Goal: Book appointment/travel/reservation

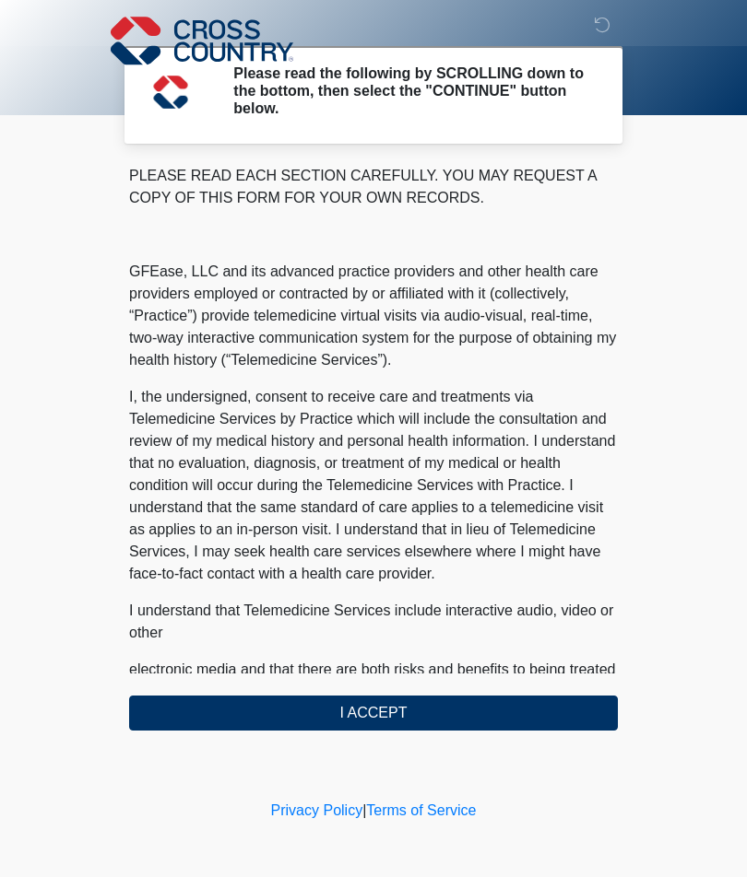
scroll to position [1010, 0]
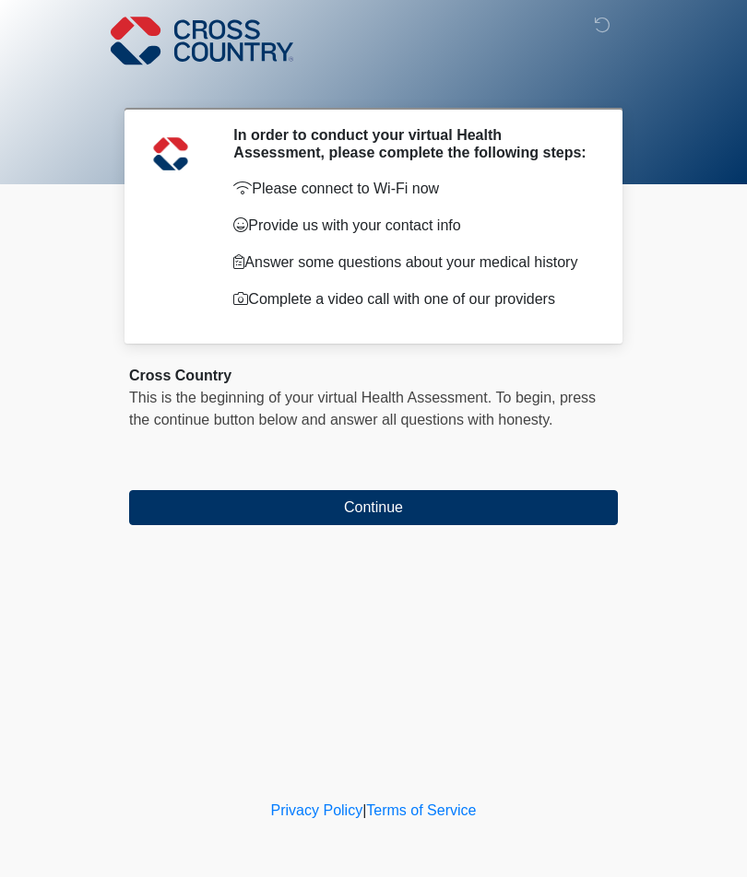
click at [439, 525] on button "Continue" at bounding box center [373, 507] width 488 height 35
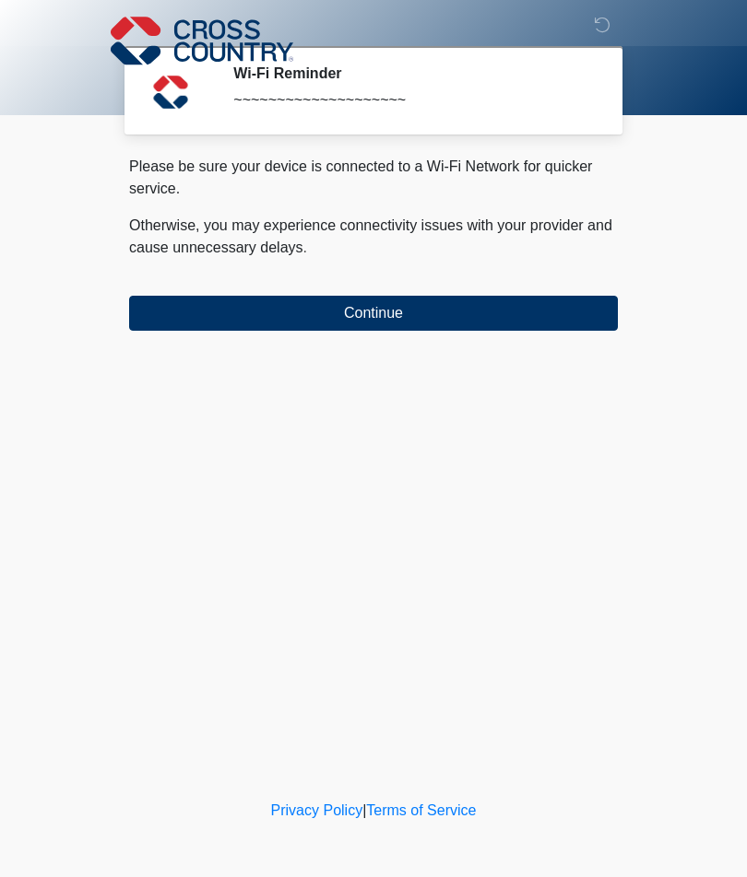
click at [537, 291] on div "Please be sure your device is connected to a Wi-Fi Network for quicker service.…" at bounding box center [373, 243] width 488 height 175
click at [517, 313] on button "Continue" at bounding box center [373, 313] width 488 height 35
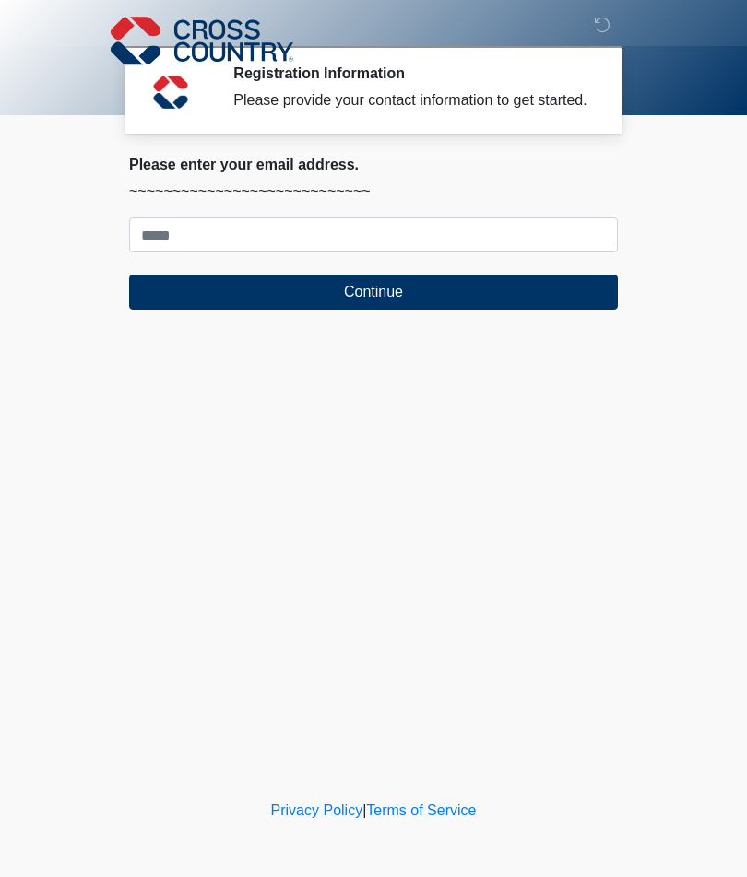
click at [504, 231] on div "Please enter your email address. ~~~~~~~~~~~~~~~~~~~~~~~~~~~~ Continue" at bounding box center [373, 233] width 488 height 154
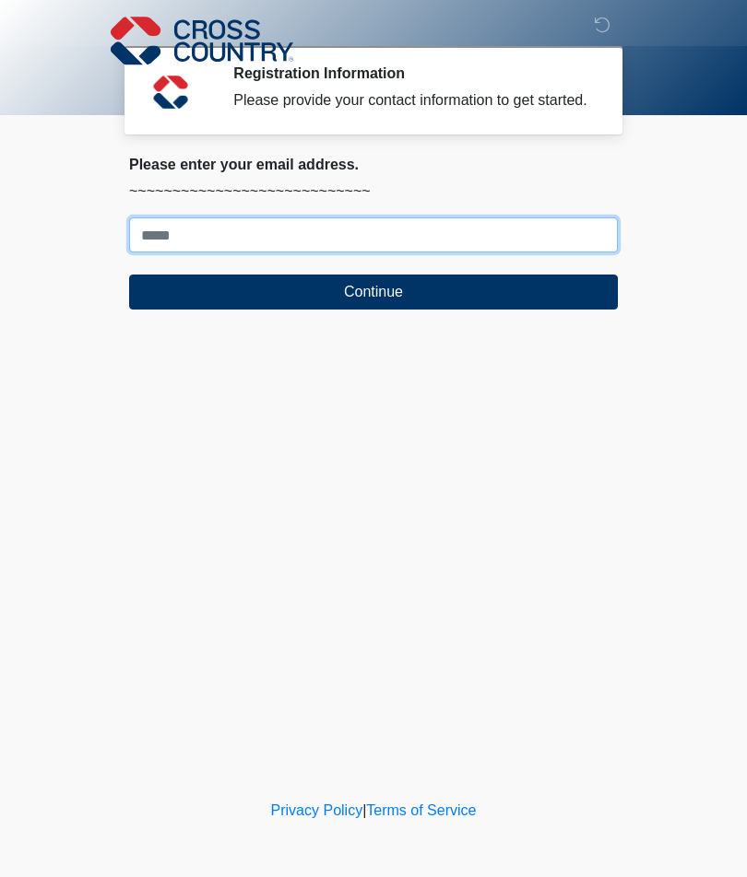
click at [543, 253] on input "Where should we email your response?" at bounding box center [373, 235] width 488 height 35
type input "**********"
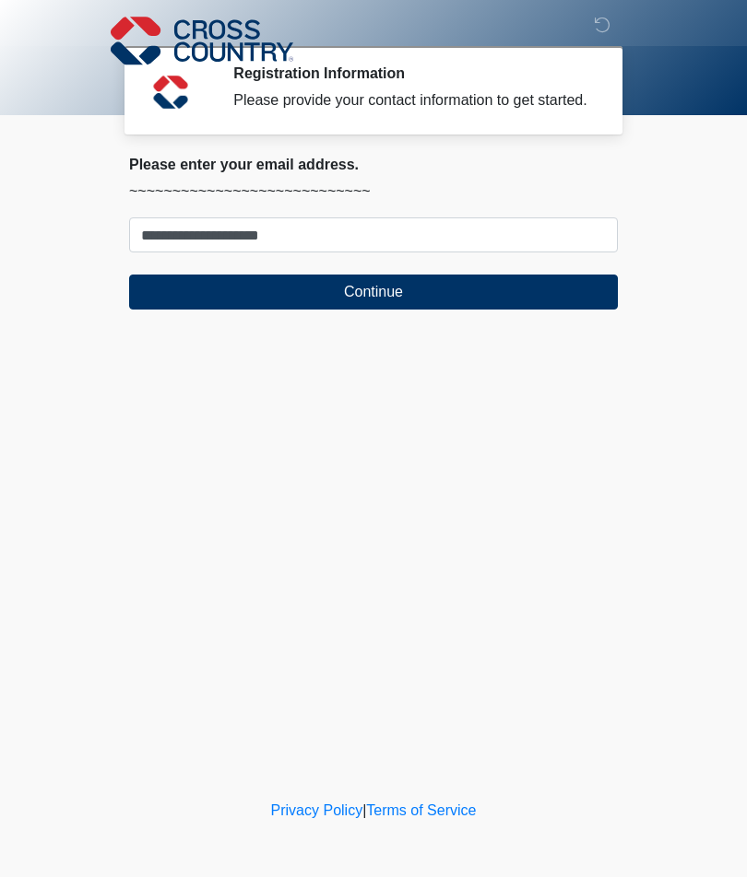
click at [516, 307] on button "Continue" at bounding box center [373, 292] width 488 height 35
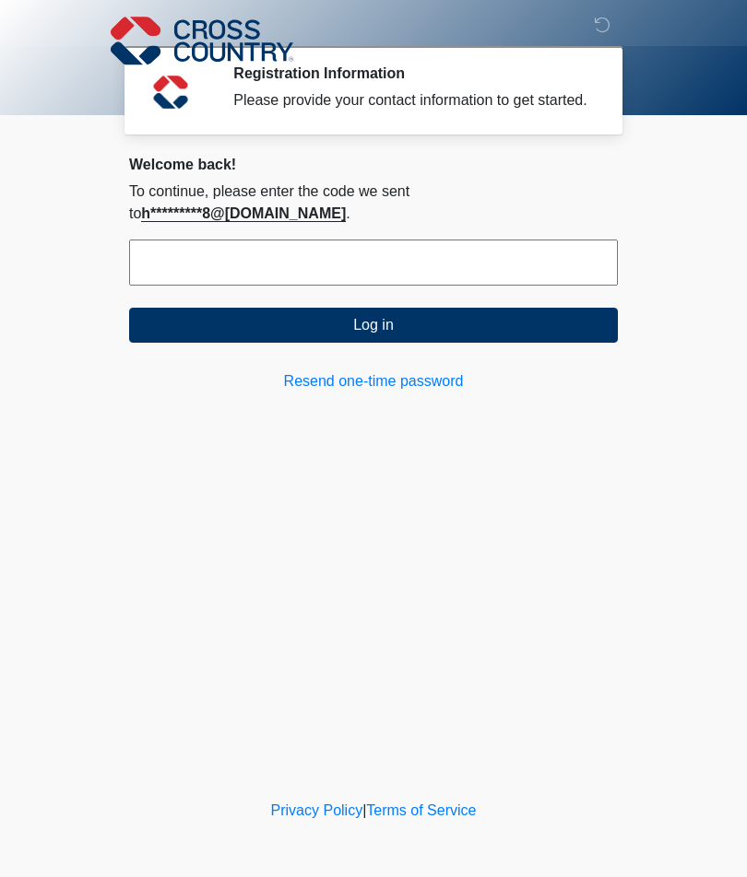
click at [450, 273] on input "text" at bounding box center [373, 263] width 488 height 46
type input "******"
click at [606, 343] on button "Log in" at bounding box center [373, 325] width 488 height 35
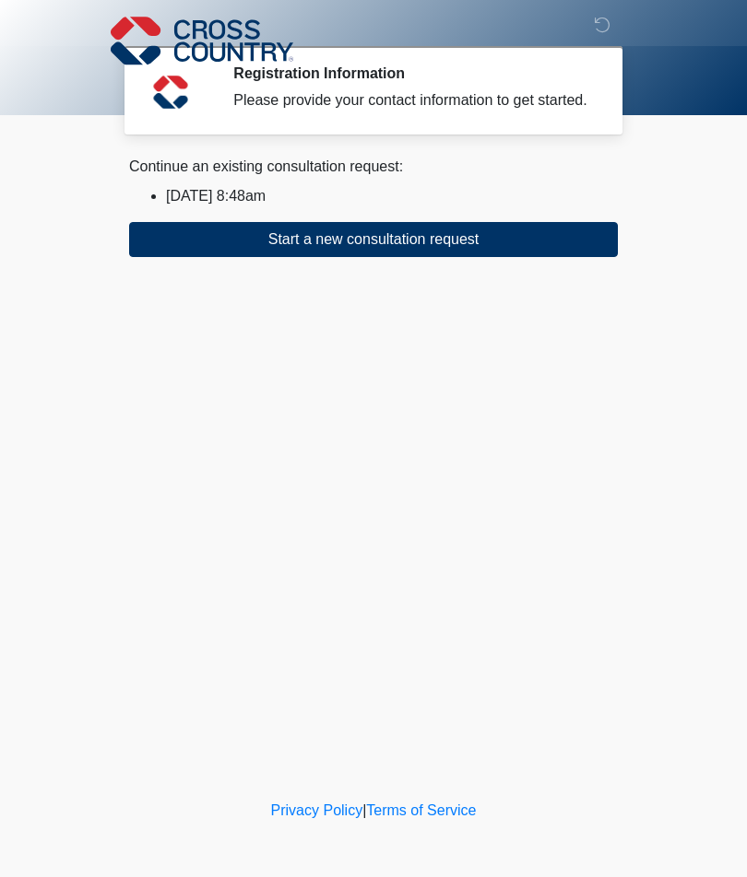
click at [567, 252] on button "Start a new consultation request" at bounding box center [373, 239] width 488 height 35
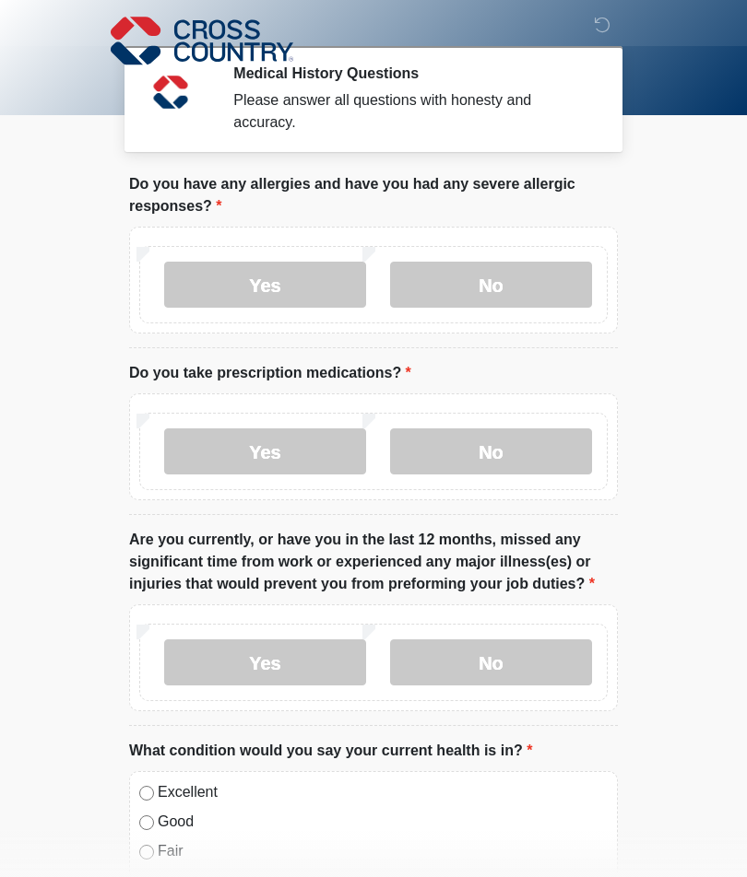
click at [540, 295] on label "No" at bounding box center [491, 285] width 202 height 46
click at [526, 455] on label "No" at bounding box center [491, 452] width 202 height 46
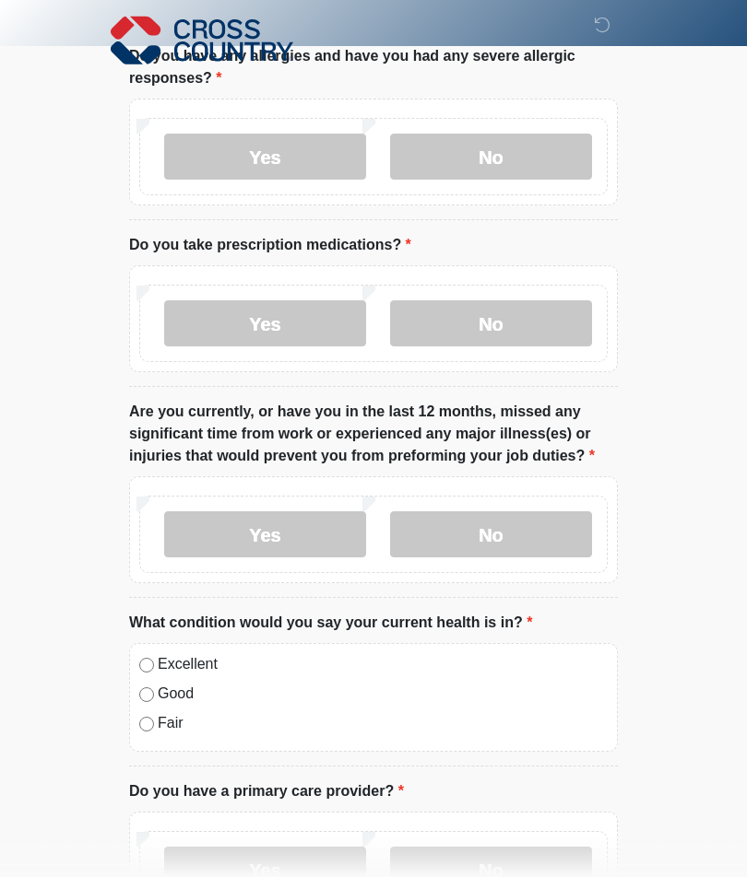
scroll to position [138, 0]
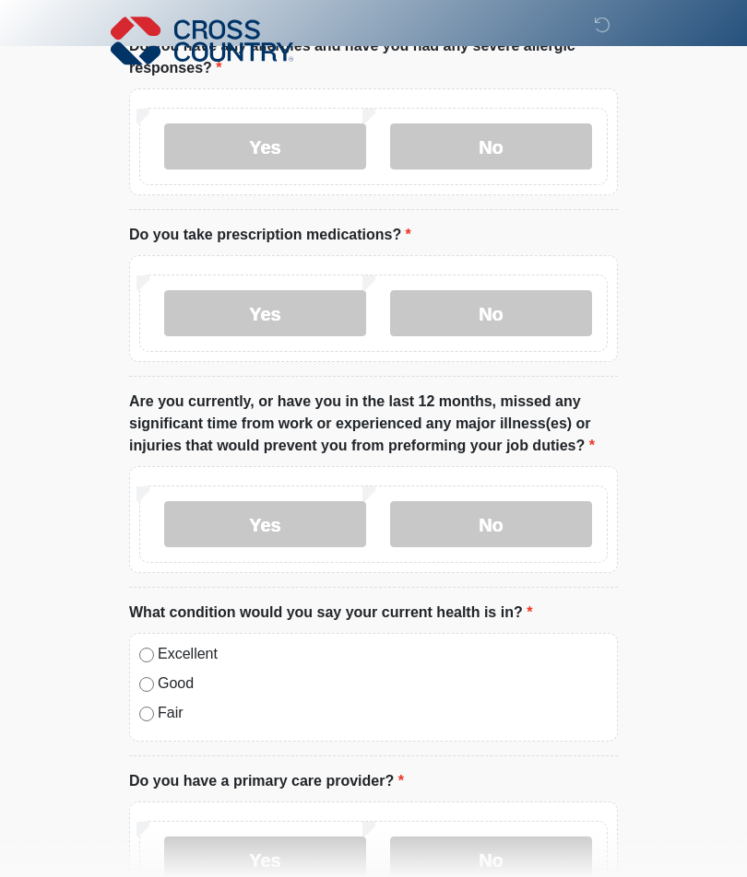
click at [542, 519] on label "No" at bounding box center [491, 524] width 202 height 46
click at [189, 679] on label "Good" at bounding box center [383, 684] width 450 height 22
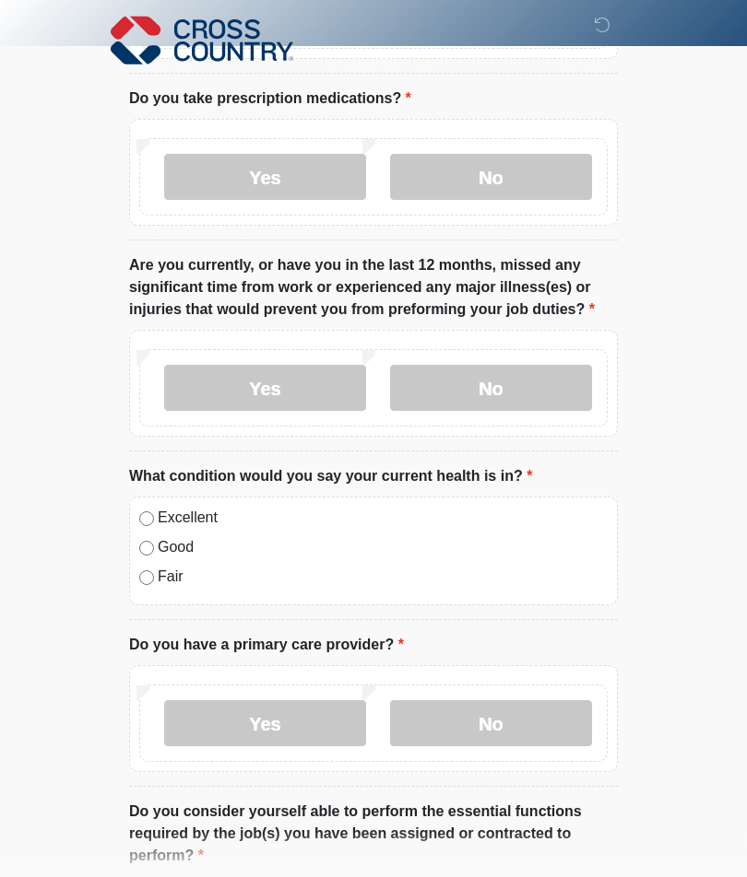
scroll to position [280, 0]
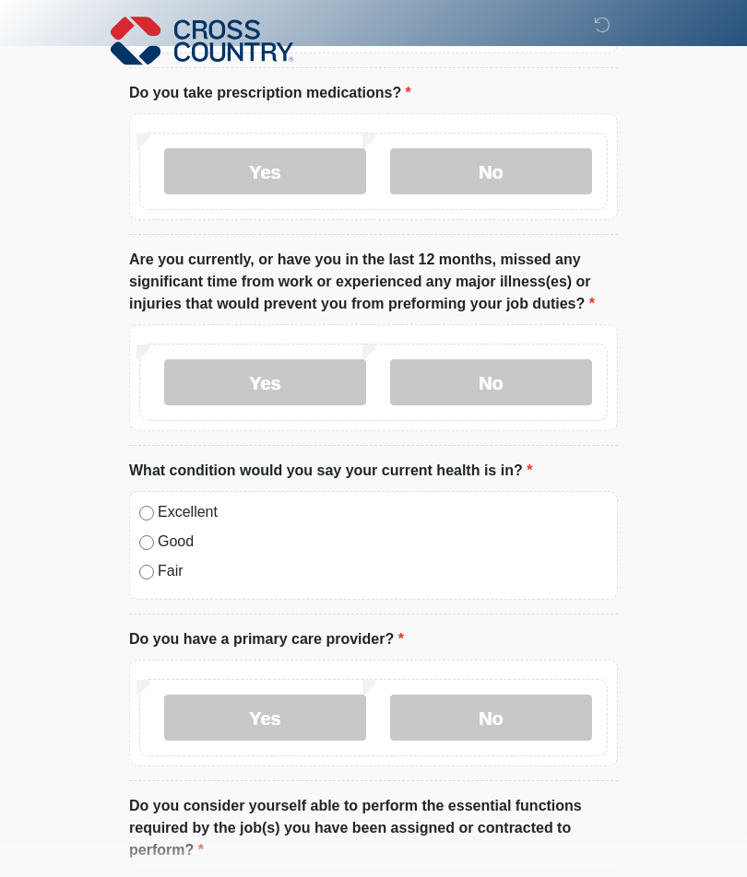
click at [501, 729] on label "No" at bounding box center [491, 718] width 202 height 46
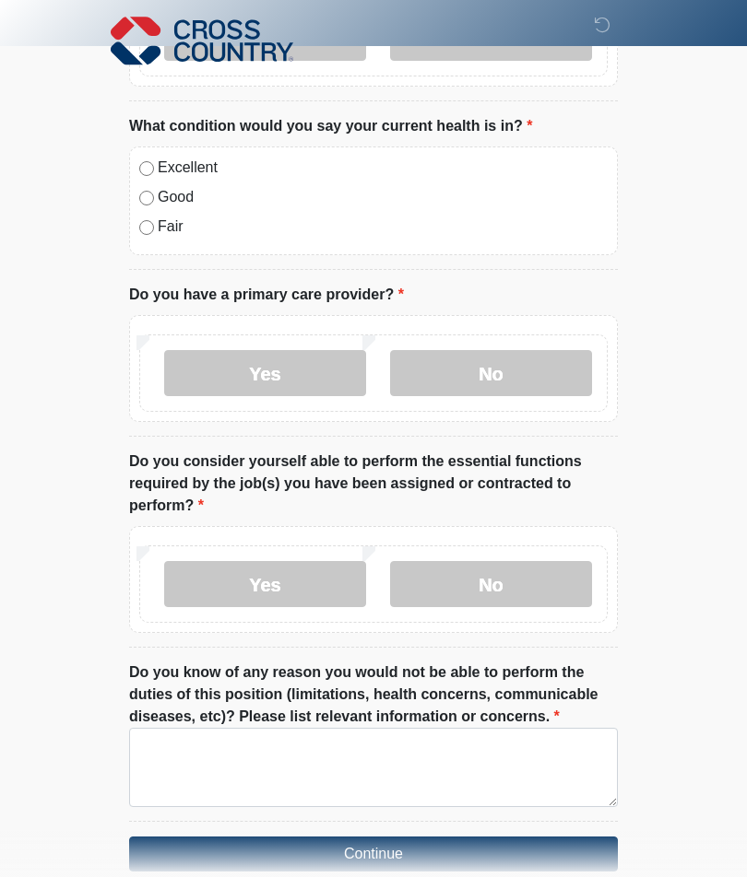
scroll to position [626, 0]
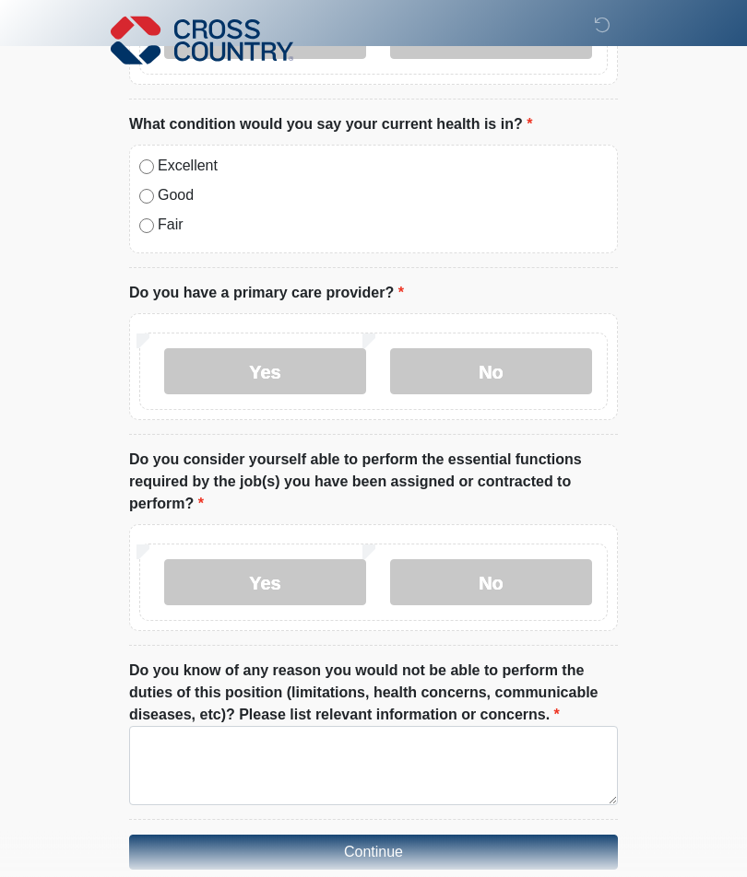
click at [335, 575] on label "Yes" at bounding box center [265, 583] width 202 height 46
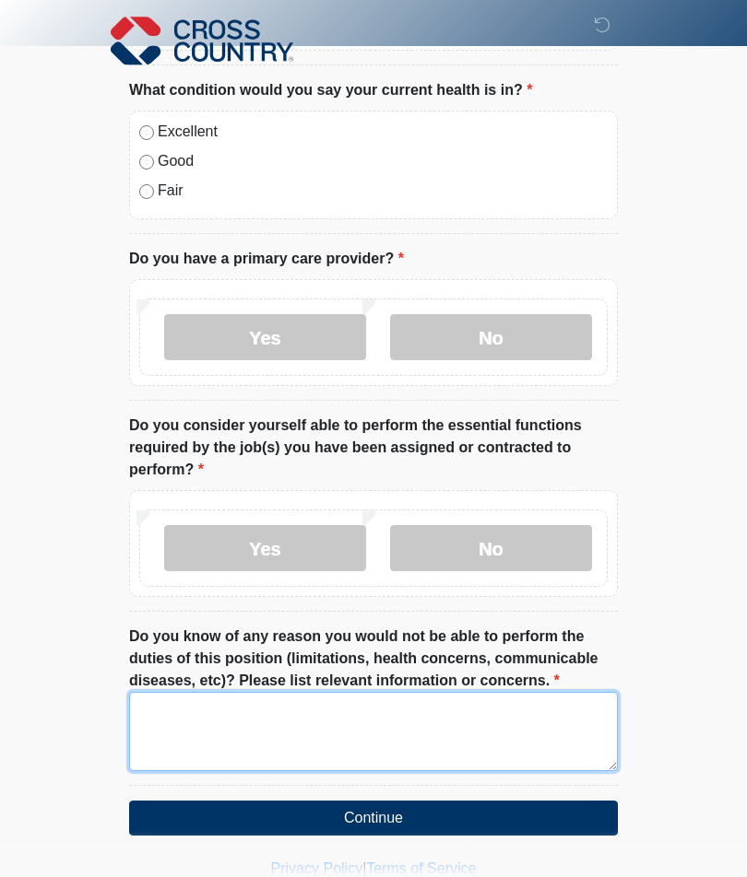
click at [346, 739] on textarea "Do you know of any reason you would not be able to perform the duties of this p…" at bounding box center [373, 731] width 488 height 79
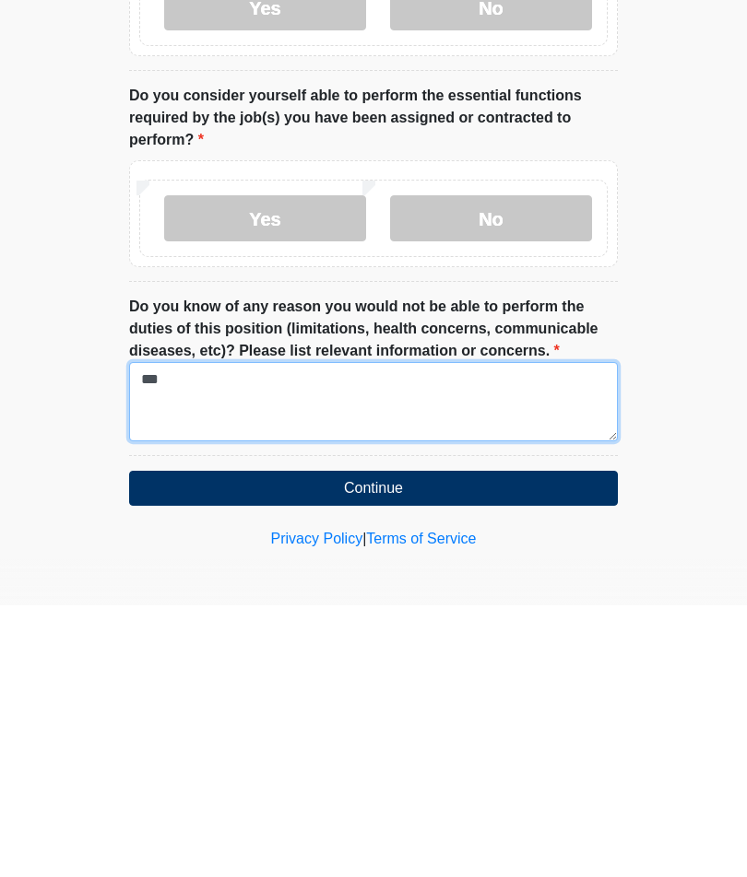
type textarea "***"
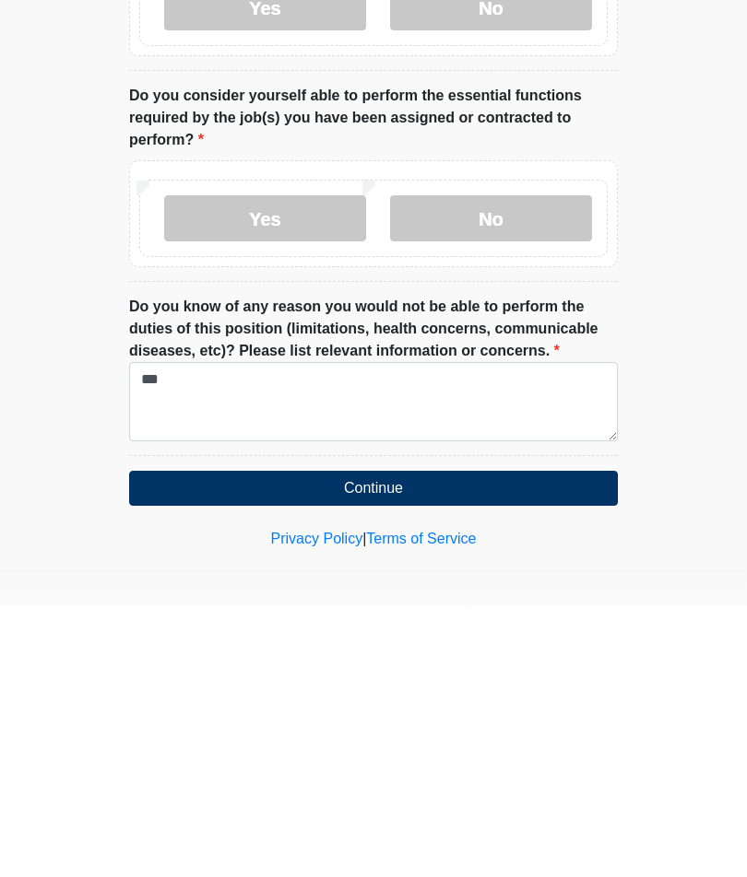
click at [567, 743] on button "Continue" at bounding box center [373, 760] width 488 height 35
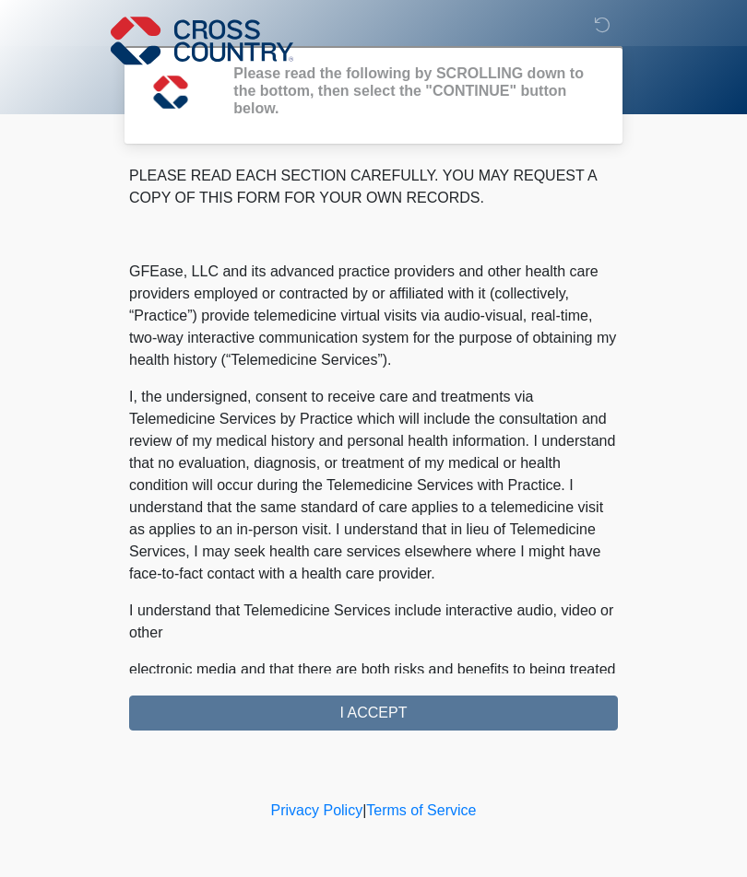
scroll to position [0, 0]
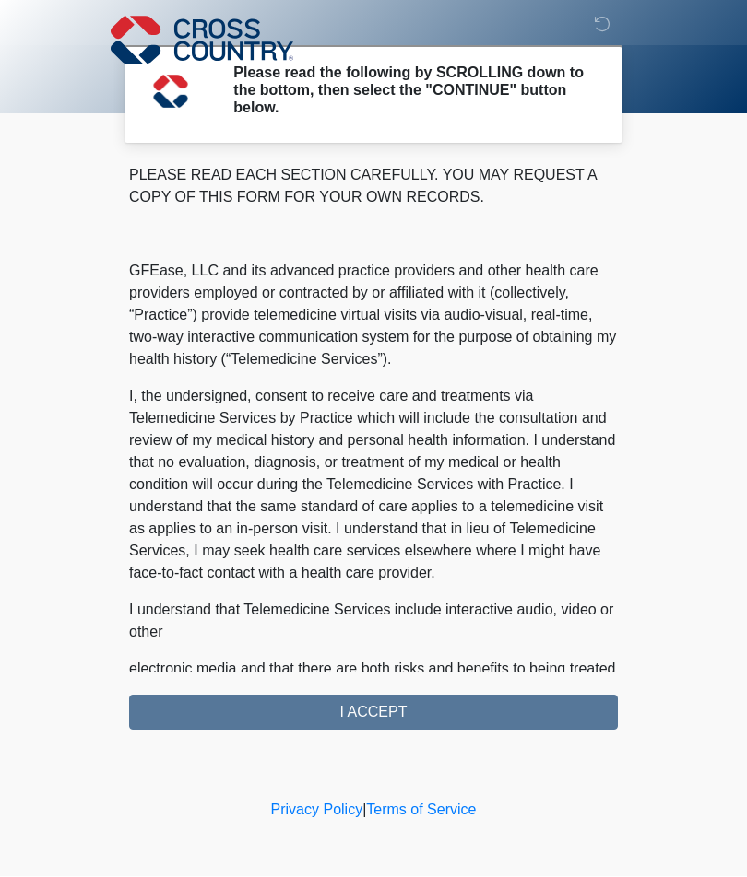
click at [561, 716] on div "PLEASE READ EACH SECTION CAREFULLY. YOU MAY REQUEST A COPY OF THIS FORM FOR YOU…" at bounding box center [373, 448] width 488 height 566
click at [507, 701] on div "PLEASE READ EACH SECTION CAREFULLY. YOU MAY REQUEST A COPY OF THIS FORM FOR YOU…" at bounding box center [373, 448] width 488 height 566
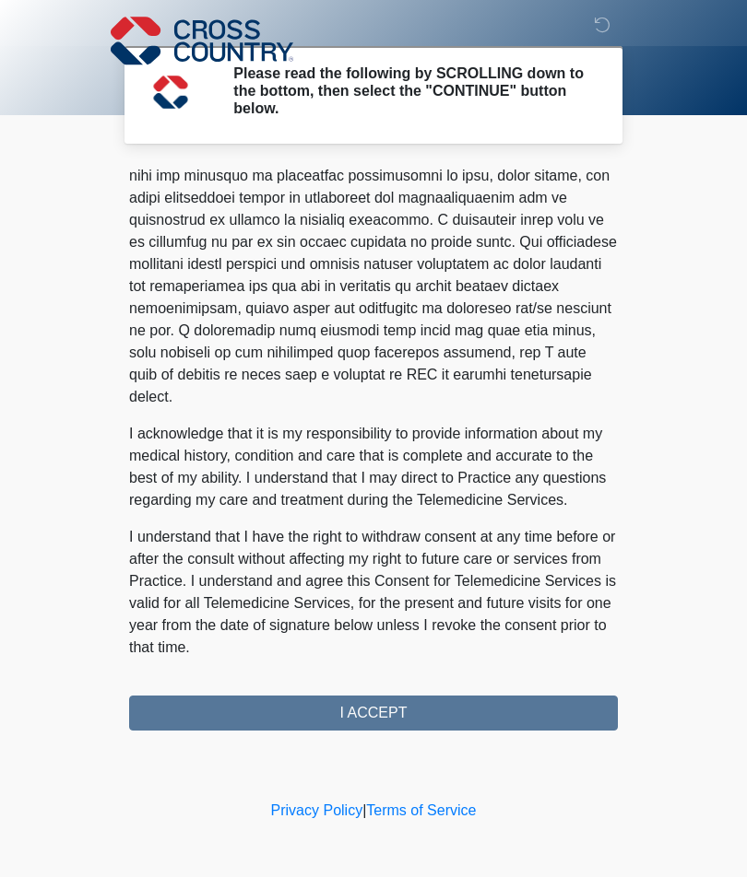
scroll to position [1010, 0]
click at [520, 706] on button "I ACCEPT" at bounding box center [373, 713] width 488 height 35
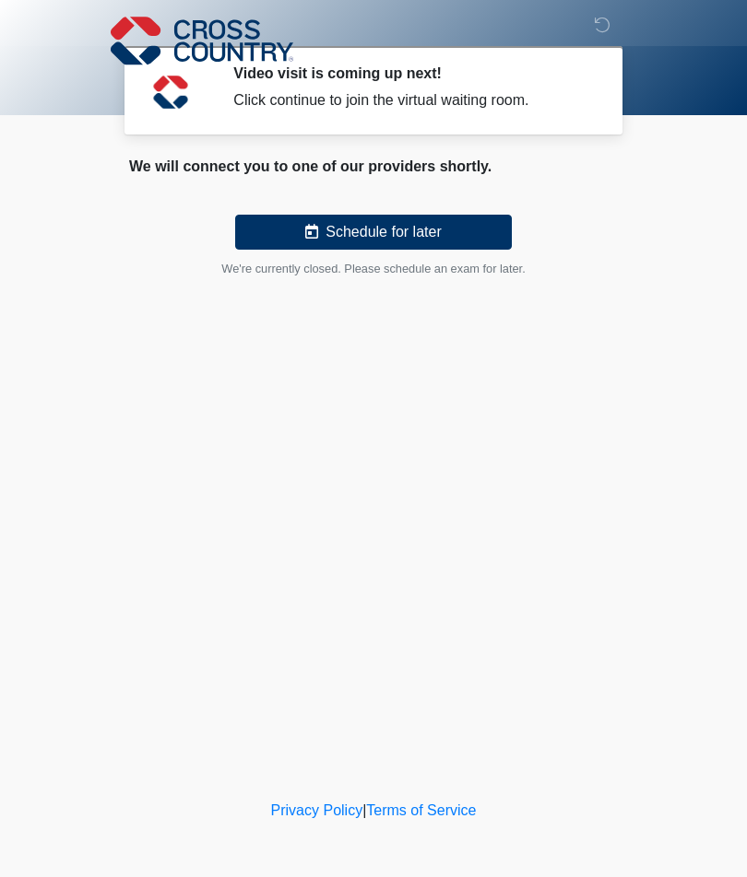
click at [459, 235] on button "Schedule for later" at bounding box center [373, 232] width 276 height 35
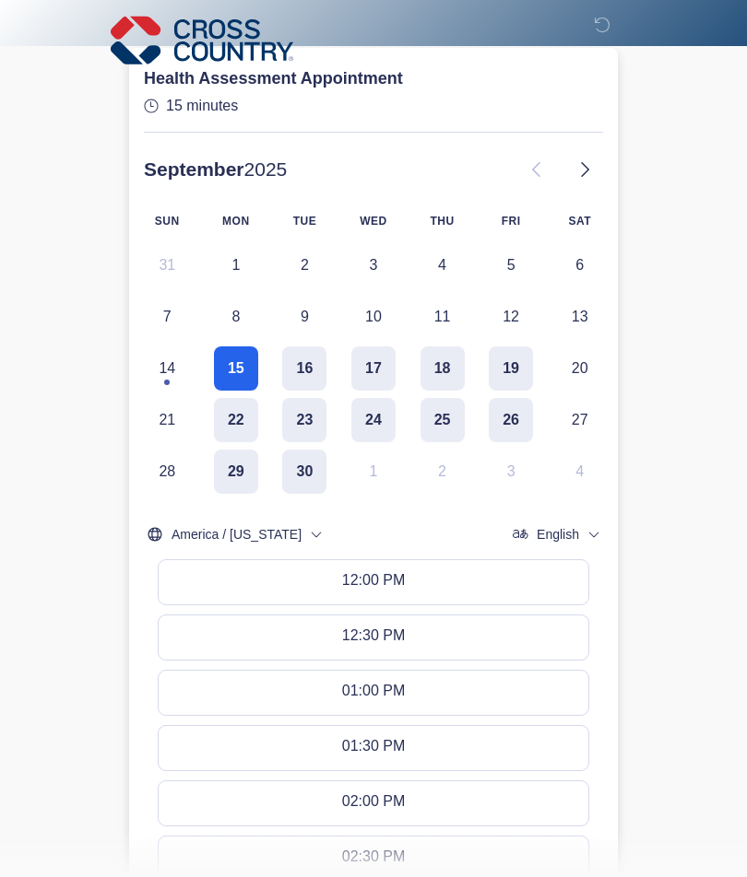
scroll to position [169, 0]
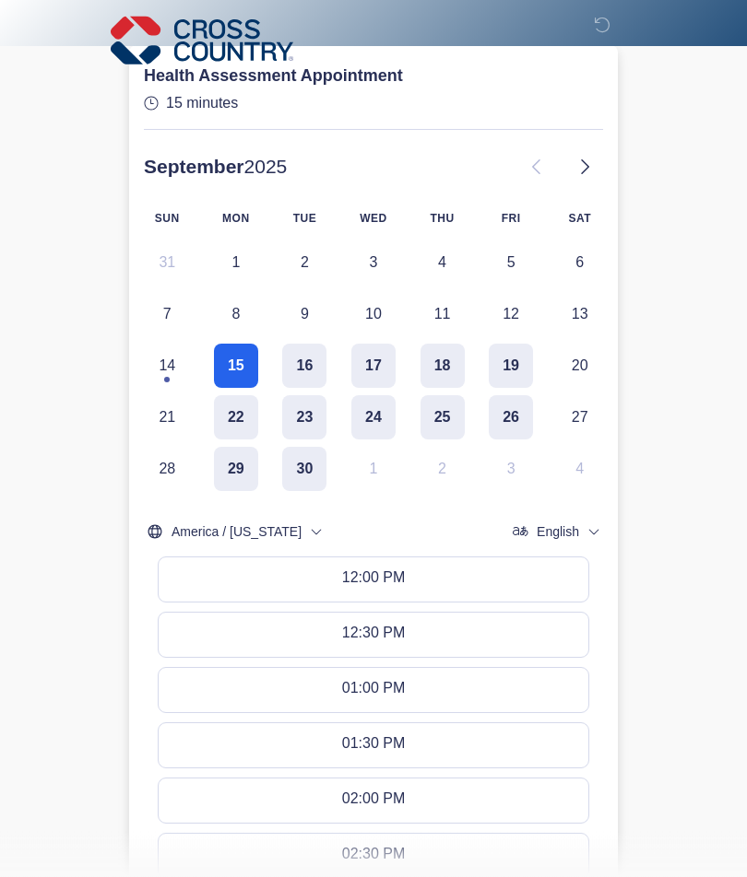
click at [519, 583] on button "12:00 PM" at bounding box center [373, 580] width 429 height 44
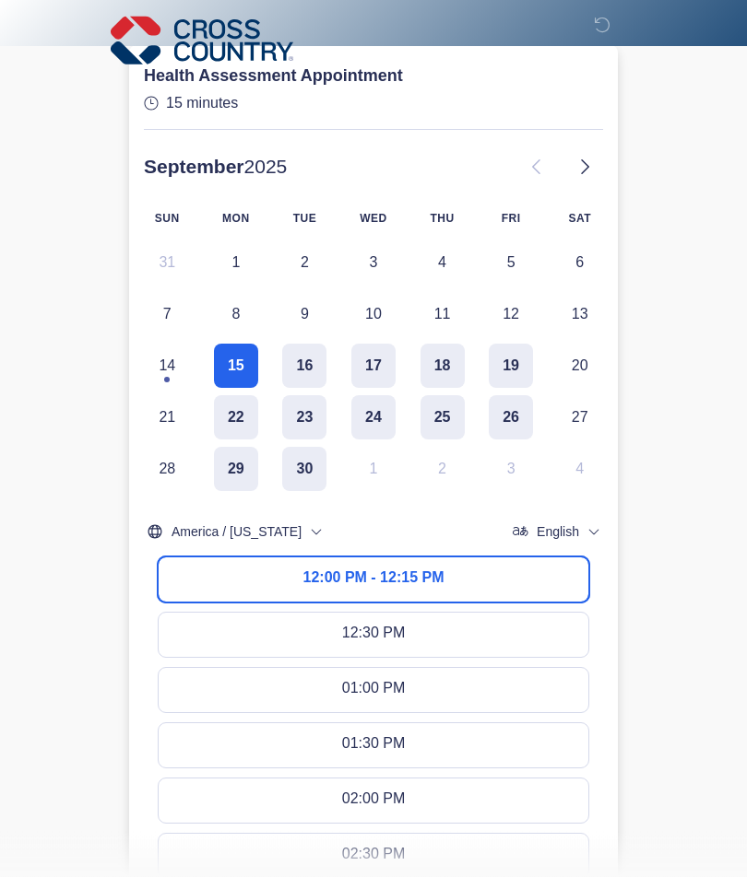
scroll to position [170, 0]
click at [515, 570] on button "12:00 PM - 12:15 PM" at bounding box center [373, 580] width 429 height 44
click at [537, 624] on button "12:30 PM" at bounding box center [373, 635] width 429 height 44
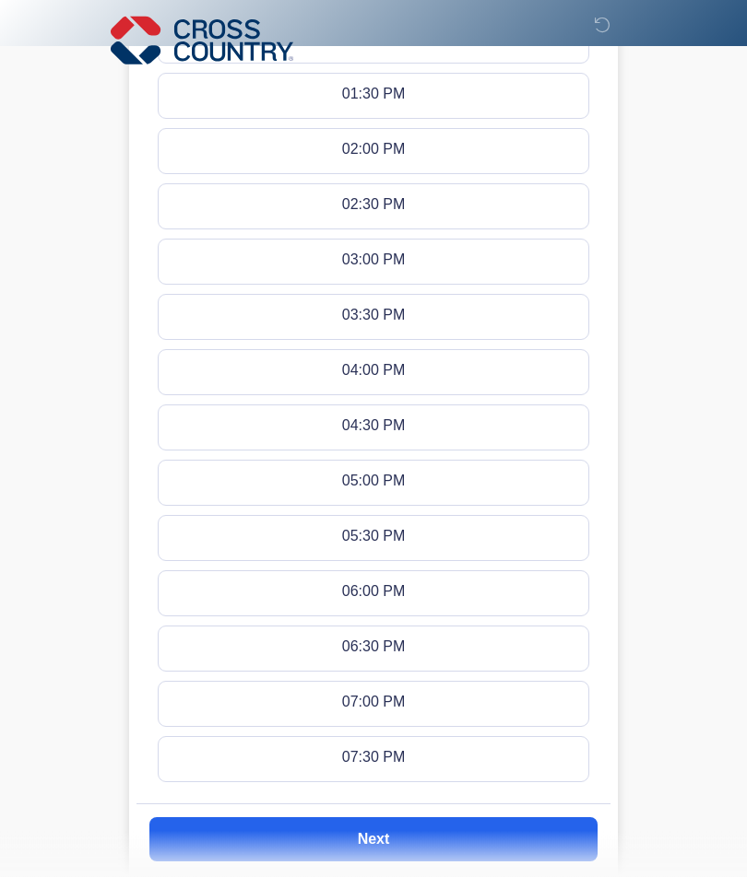
scroll to position [886, 0]
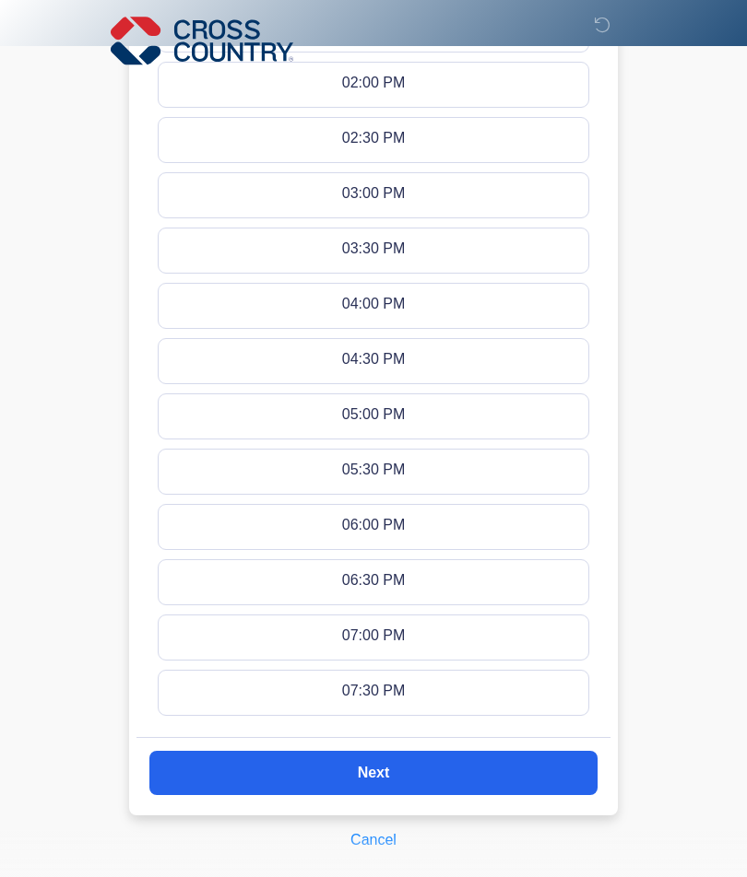
click at [534, 775] on button "Next" at bounding box center [373, 773] width 448 height 44
